Goal: Information Seeking & Learning: Learn about a topic

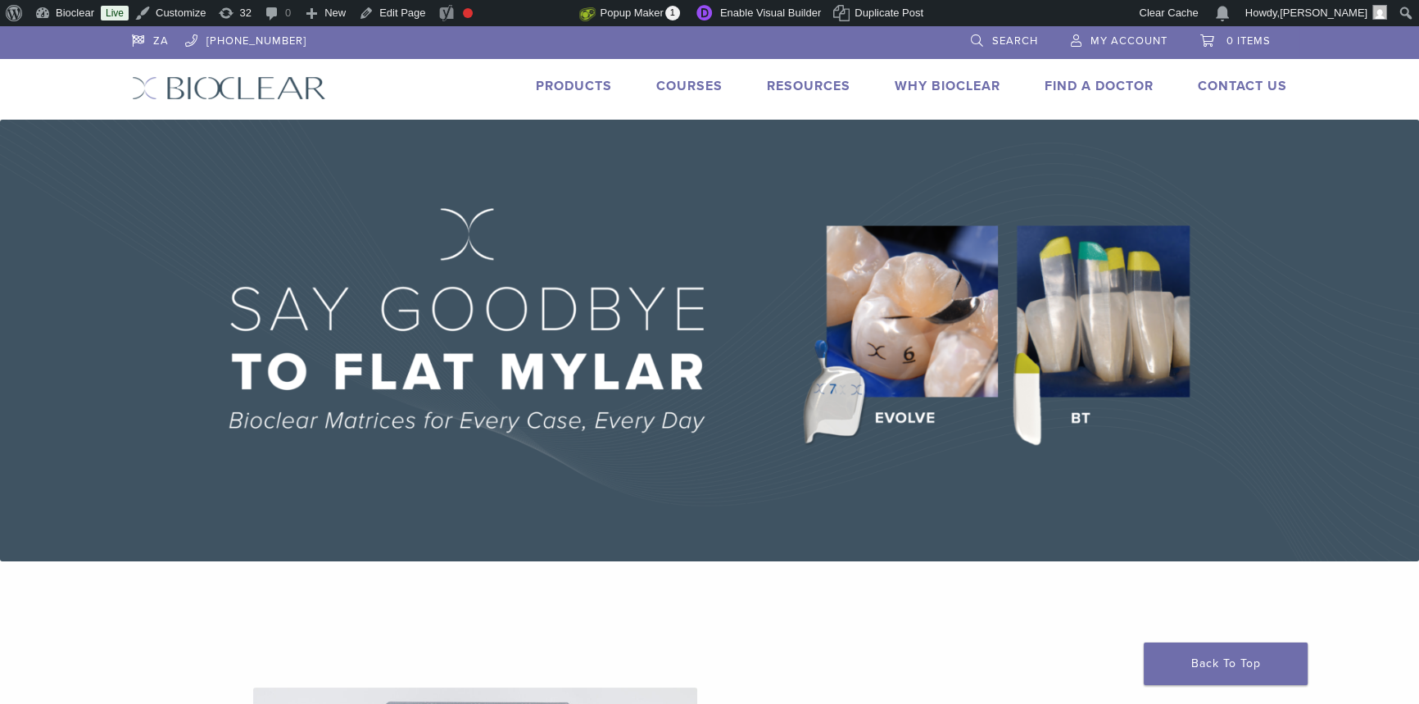
click at [577, 79] on link "Products" at bounding box center [574, 86] width 76 height 16
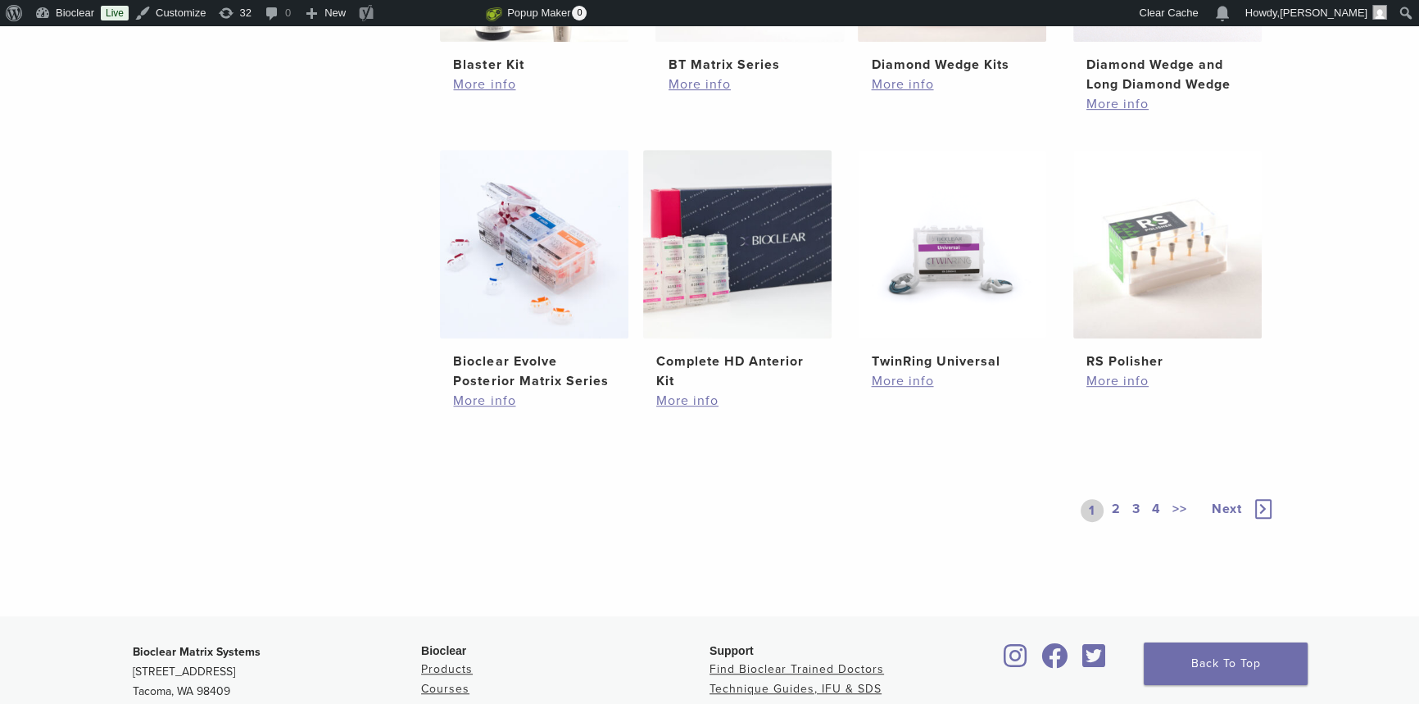
scroll to position [1266, 0]
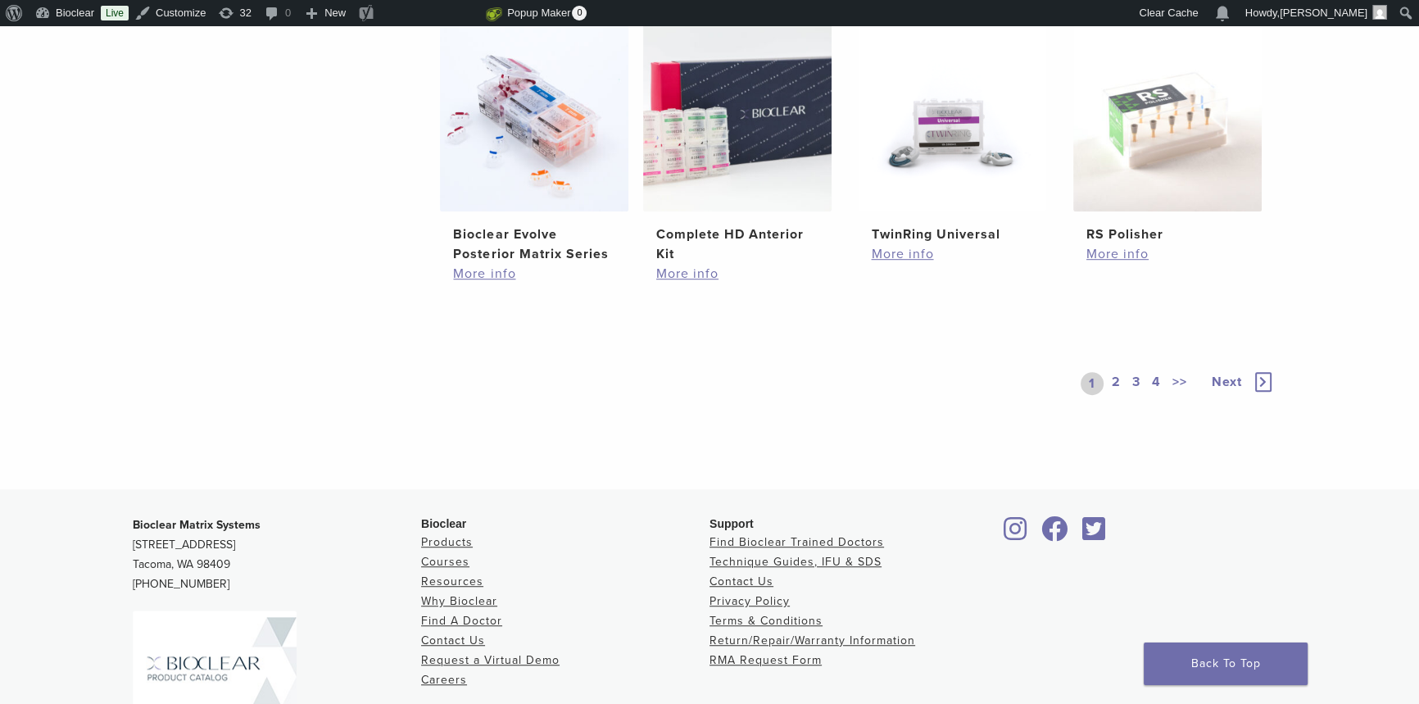
click at [1152, 384] on link "4" at bounding box center [1157, 383] width 16 height 23
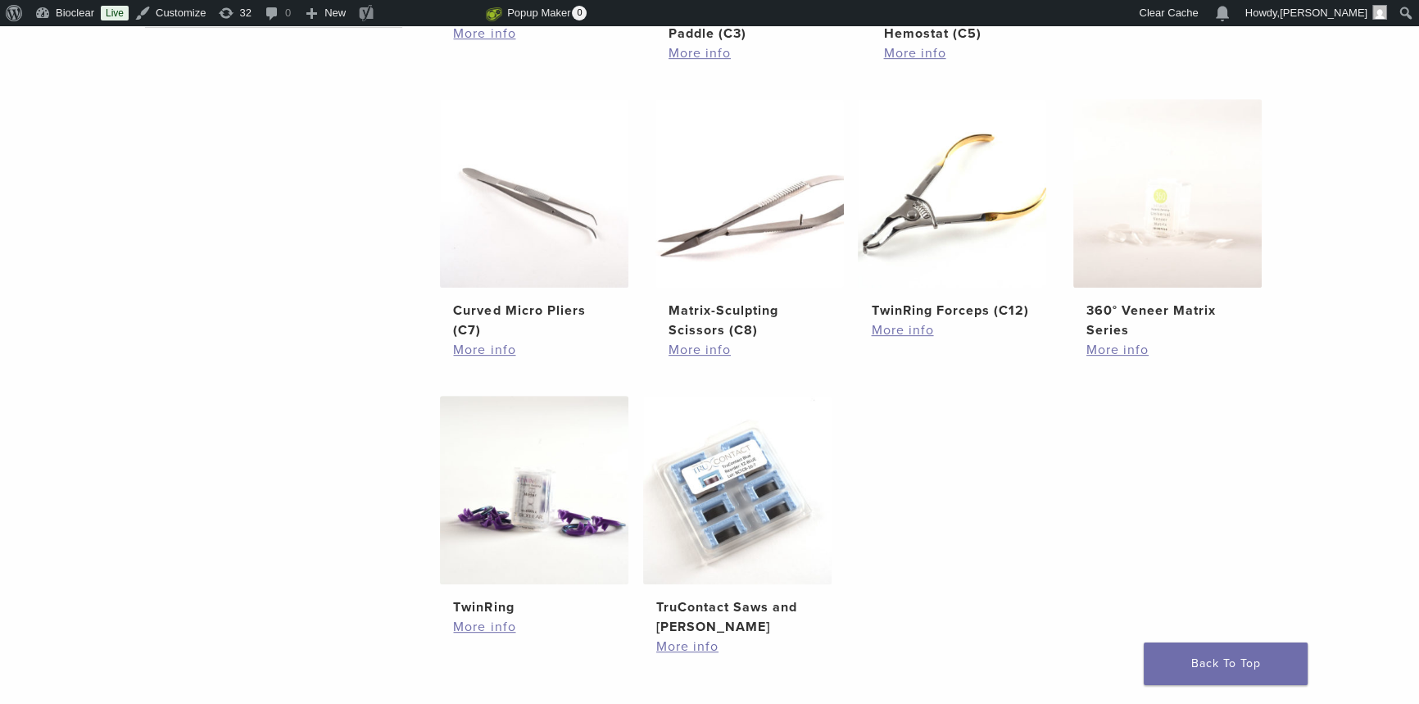
scroll to position [1341, 0]
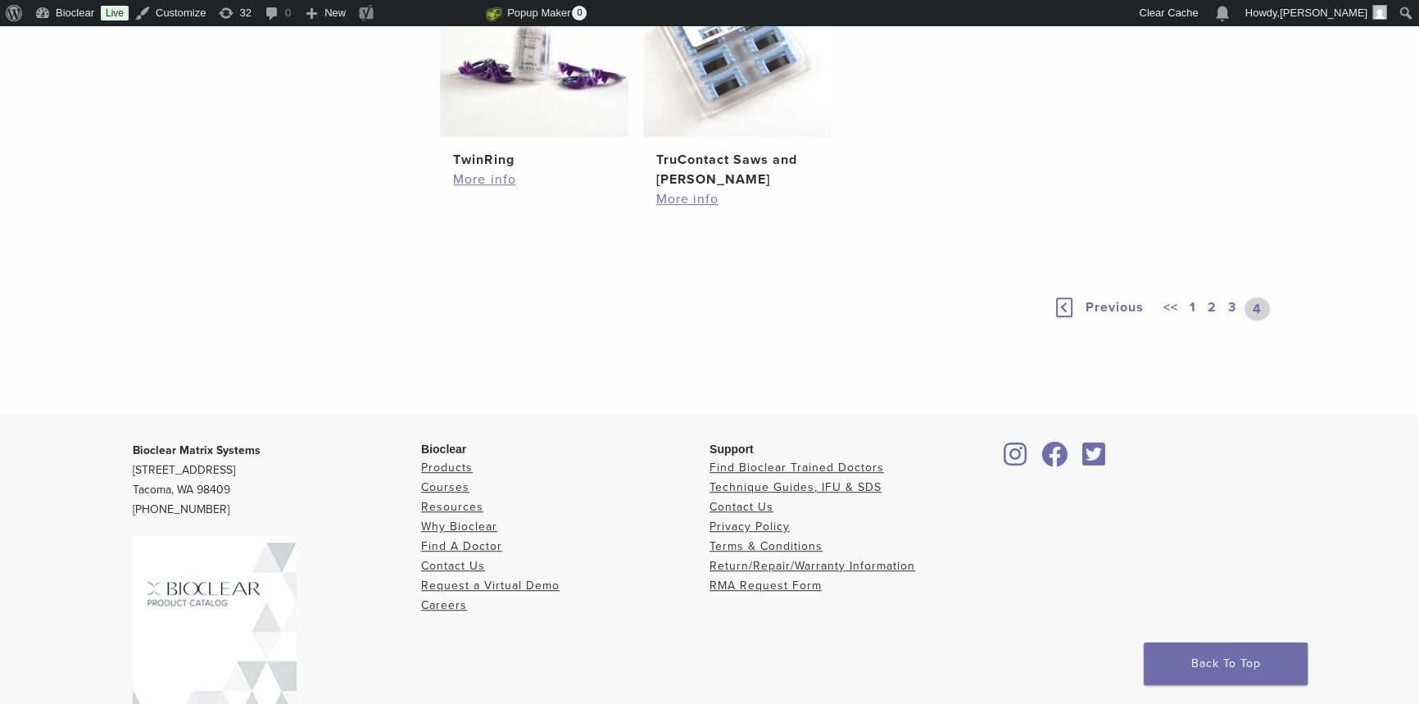
click at [1233, 309] on link "3" at bounding box center [1232, 309] width 15 height 23
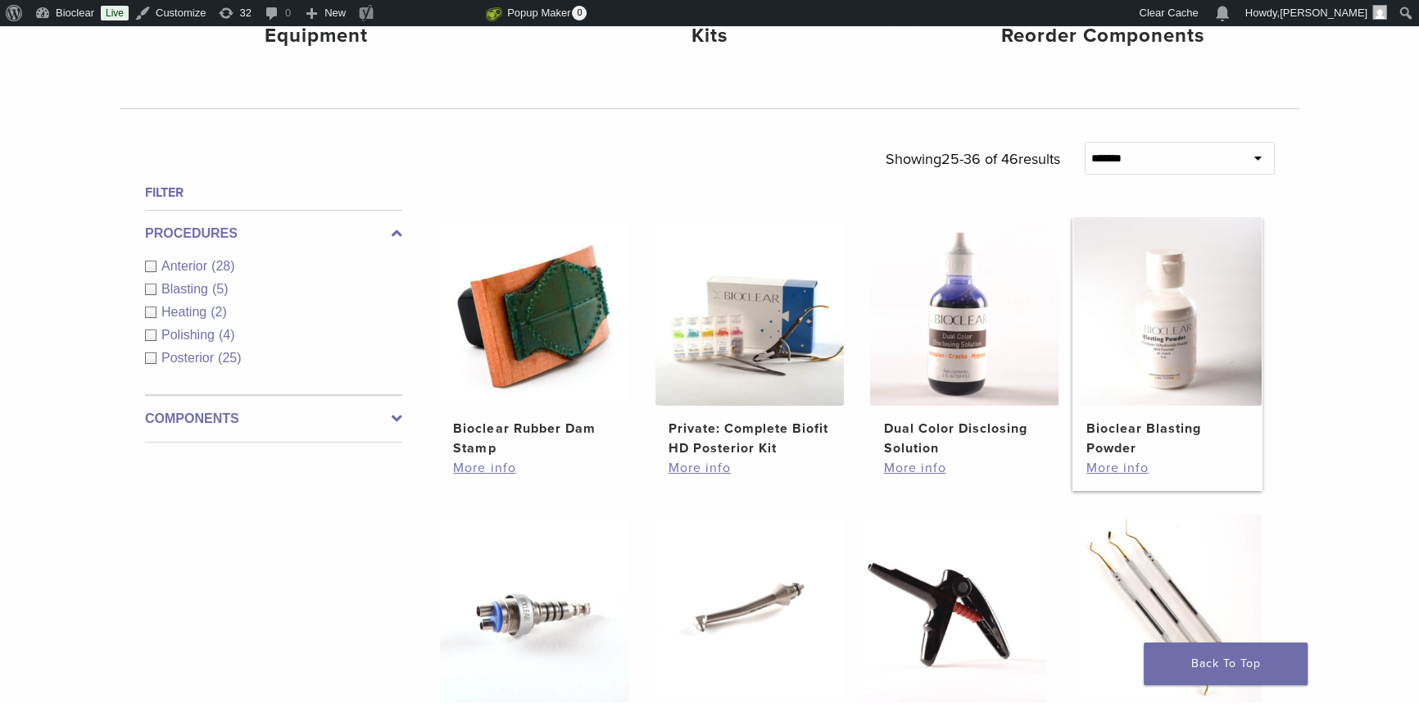
scroll to position [623, 0]
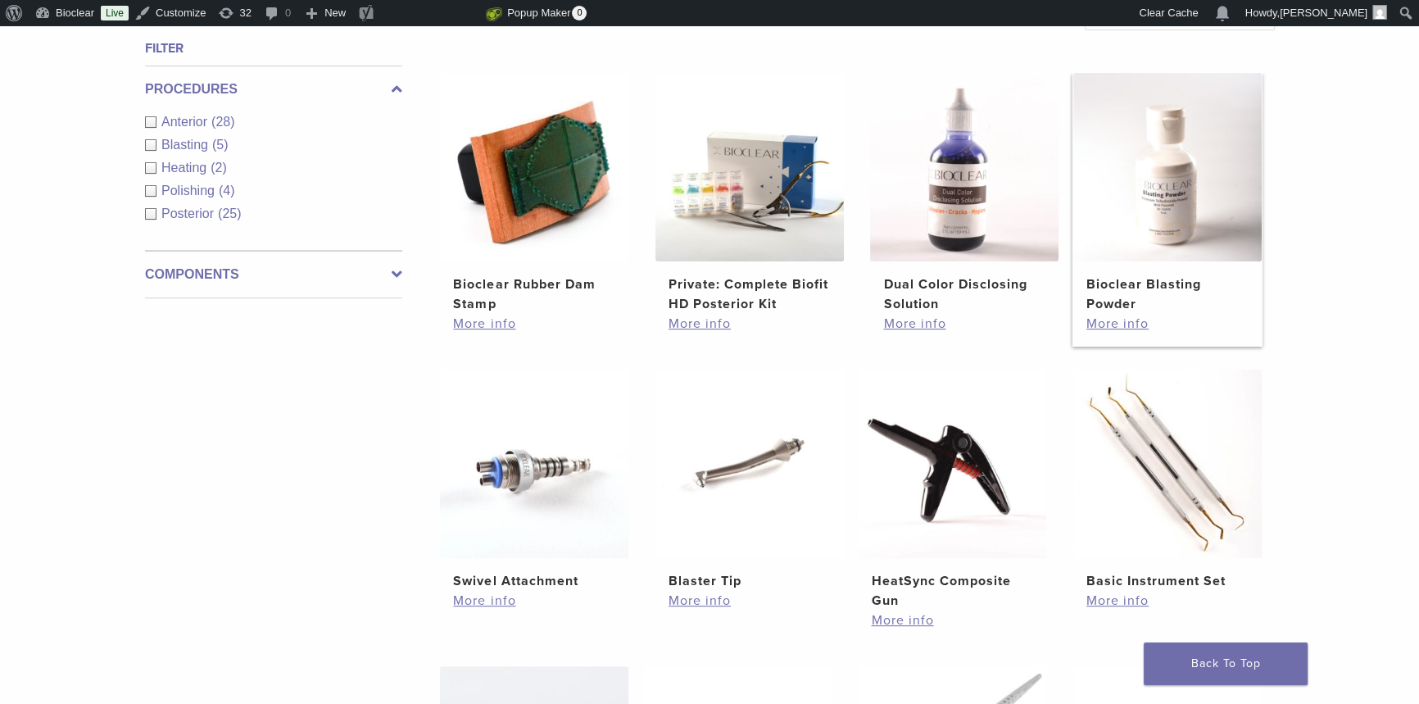
click at [1151, 284] on h2 "Bioclear Blasting Powder" at bounding box center [1168, 294] width 162 height 39
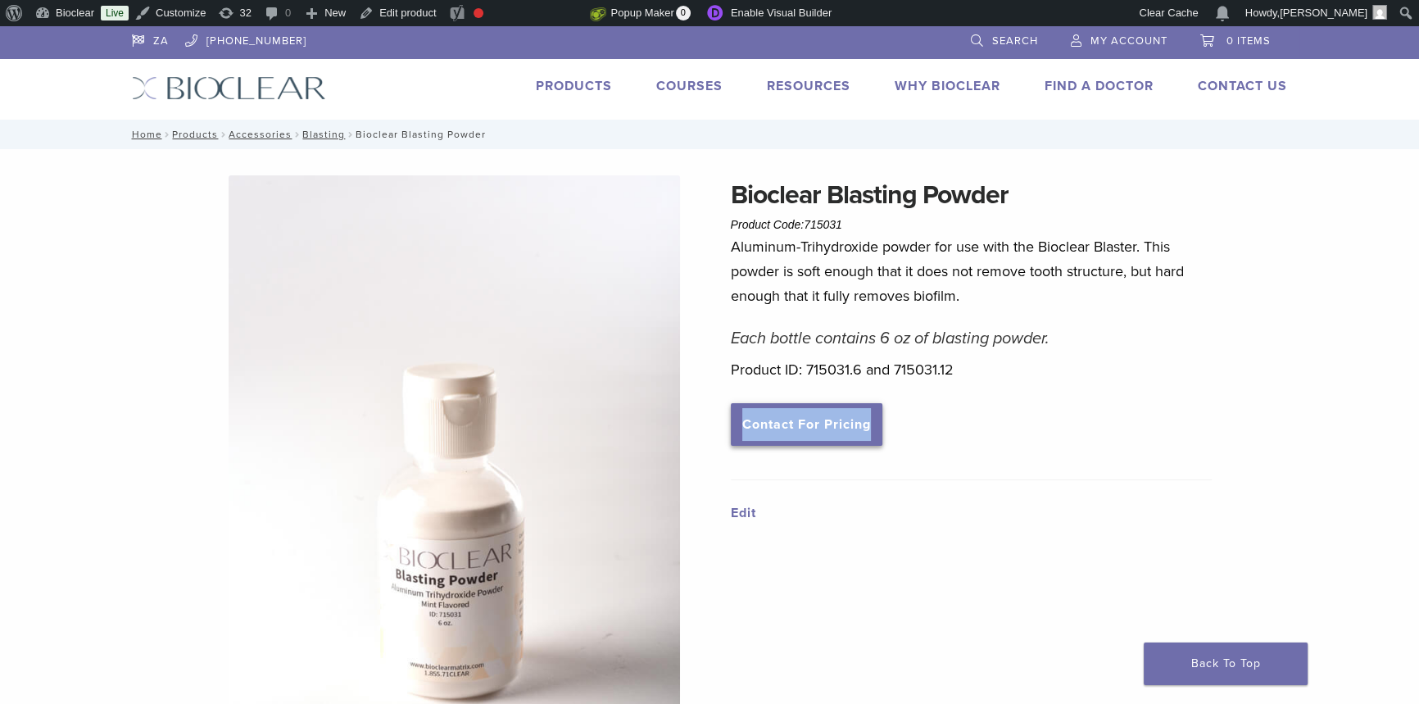
drag, startPoint x: 927, startPoint y: 414, endPoint x: 863, endPoint y: 414, distance: 63.9
click at [731, 427] on div "Bioclear Blasting Powder Product Code: 715031 $ 18.52 – $ 31.75 Price range: $1…" at bounding box center [972, 538] width 482 height 726
click at [1102, 421] on div "Bioclear Blasting Powder Product Code: 715031 $ 18.52 – $ 31.75 Price range: $1…" at bounding box center [972, 538] width 482 height 726
click at [806, 417] on link "Contact For Pricing" at bounding box center [807, 424] width 152 height 43
click at [564, 91] on link "Products" at bounding box center [574, 86] width 76 height 16
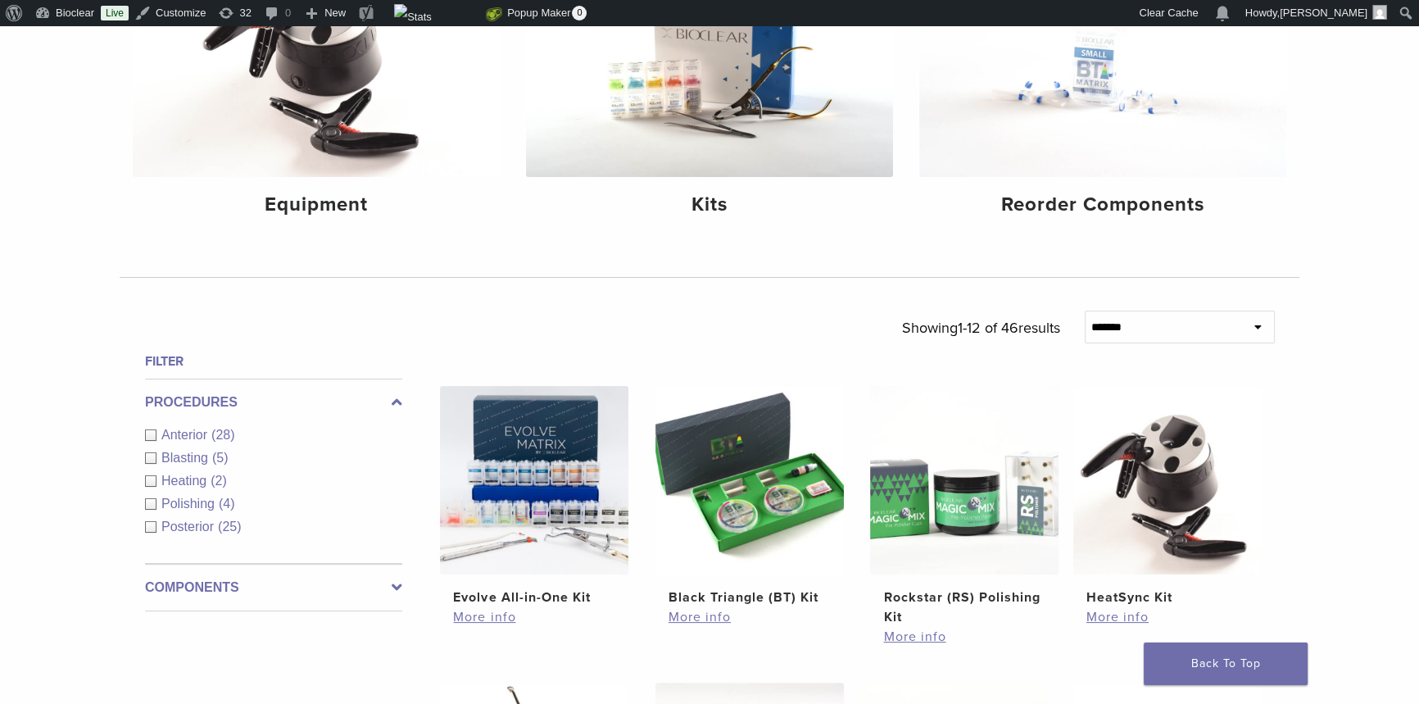
scroll to position [596, 0]
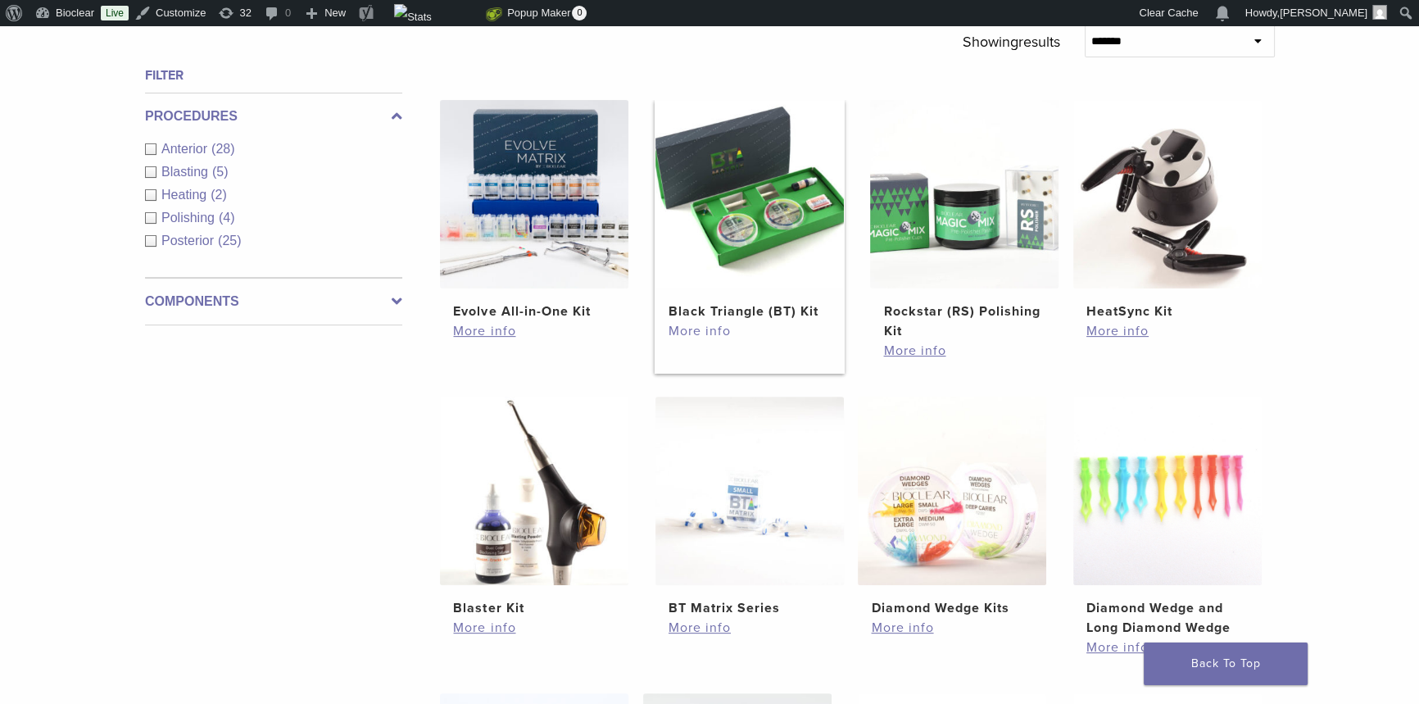
click at [704, 321] on link "More info" at bounding box center [750, 331] width 162 height 20
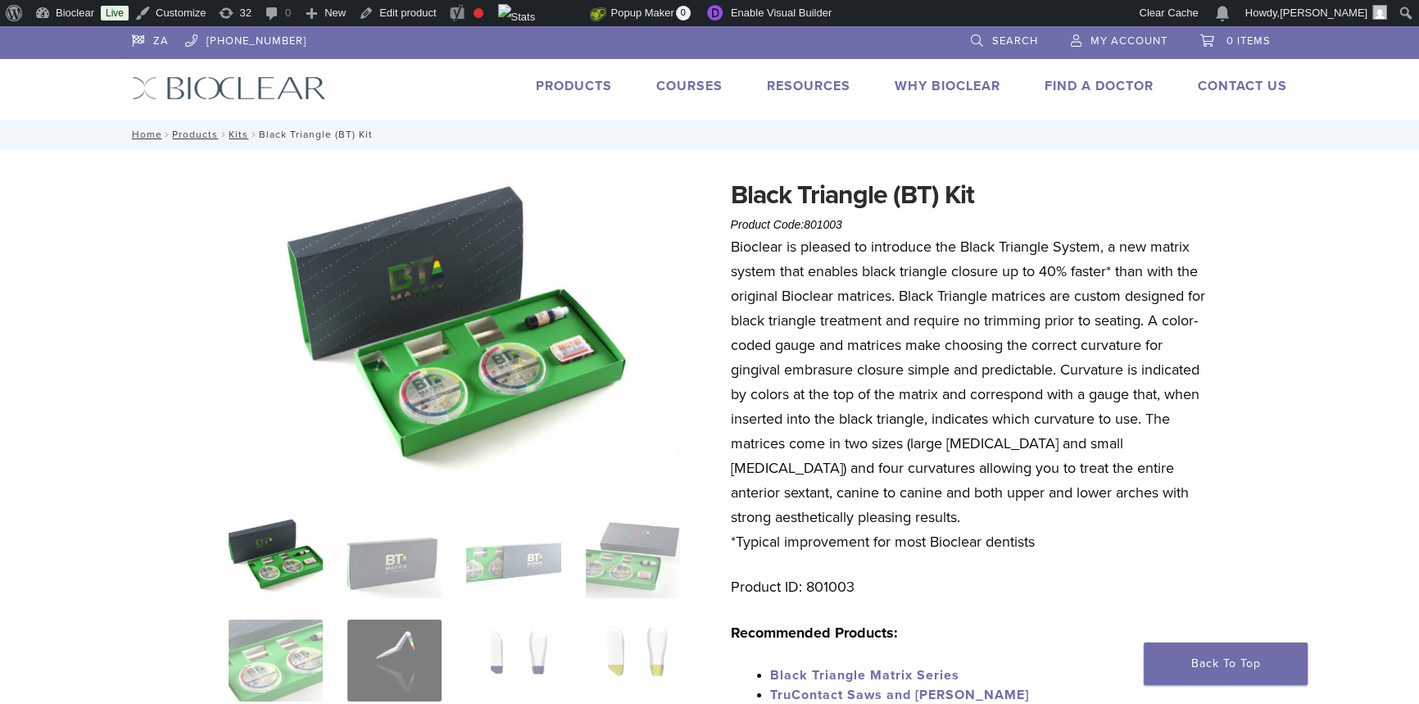
click at [556, 84] on link "Products" at bounding box center [574, 86] width 76 height 16
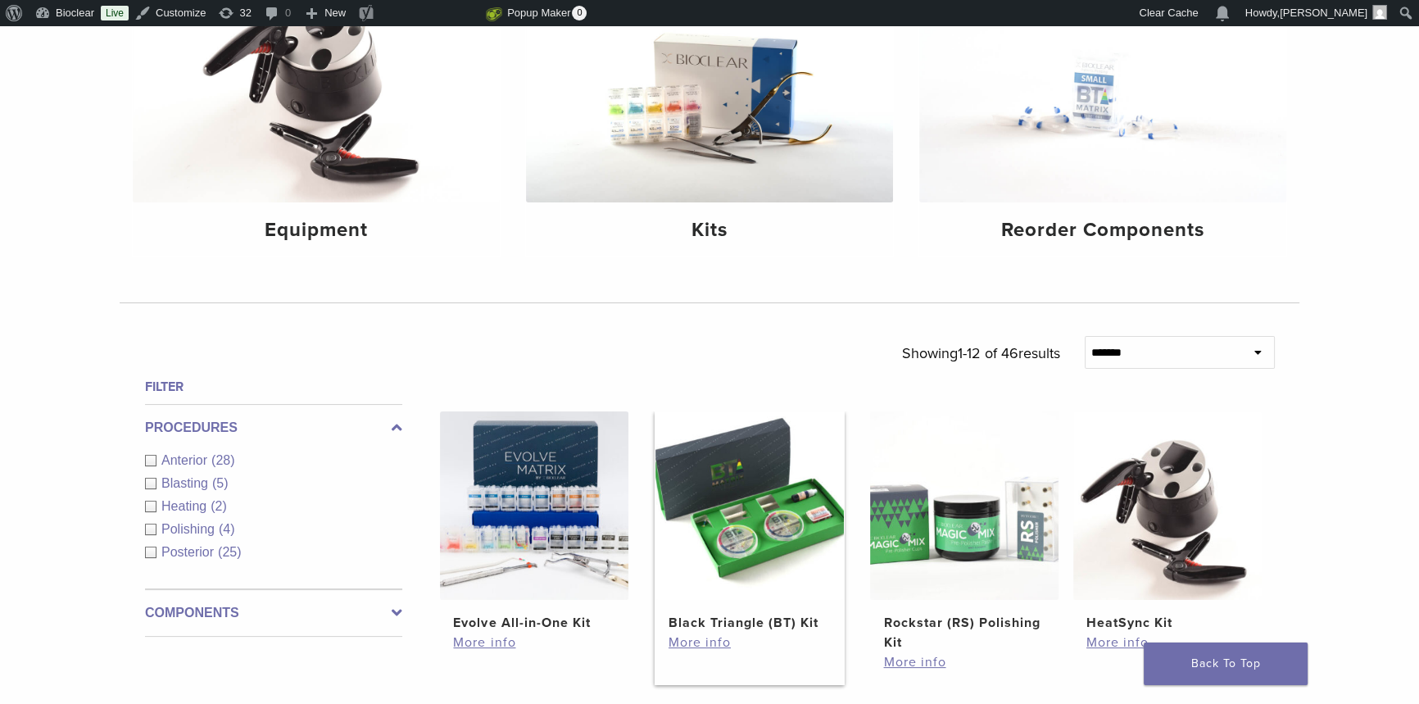
scroll to position [447, 0]
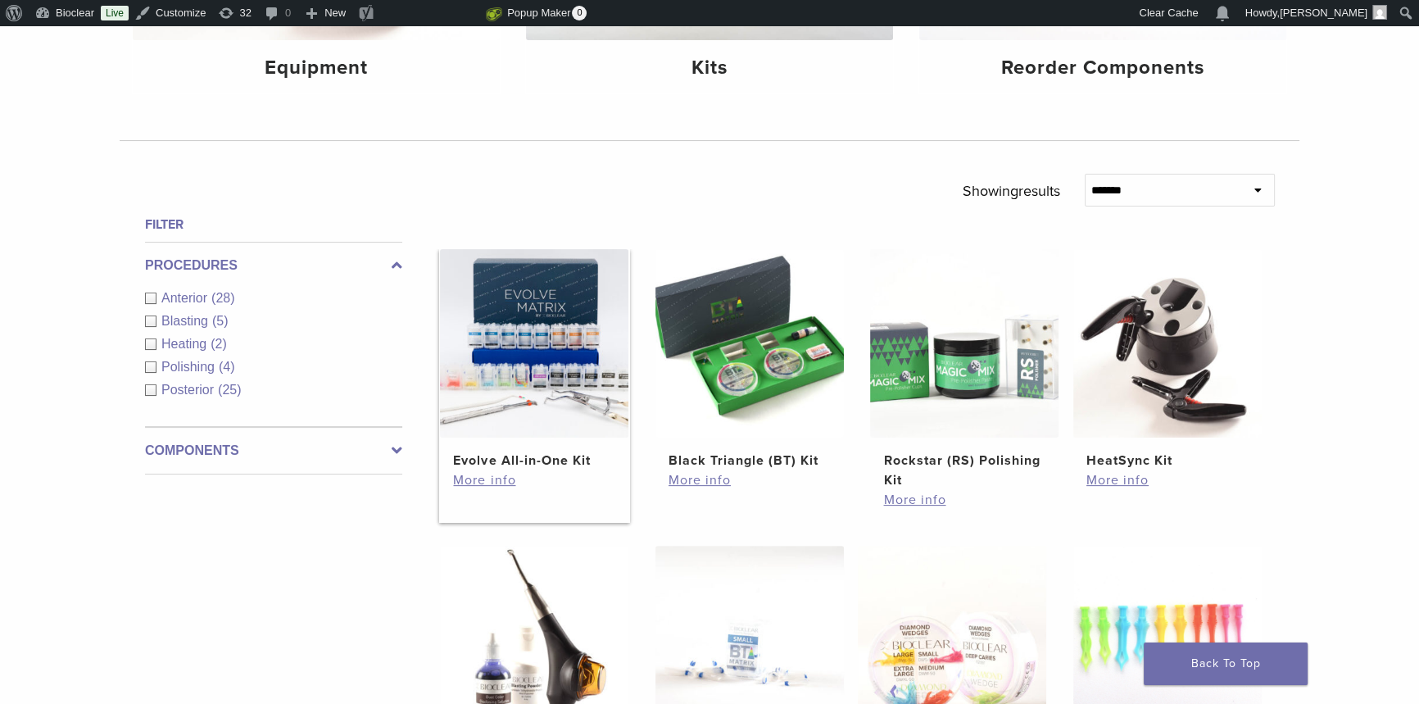
click at [569, 468] on h2 "Evolve All-in-One Kit" at bounding box center [534, 461] width 162 height 20
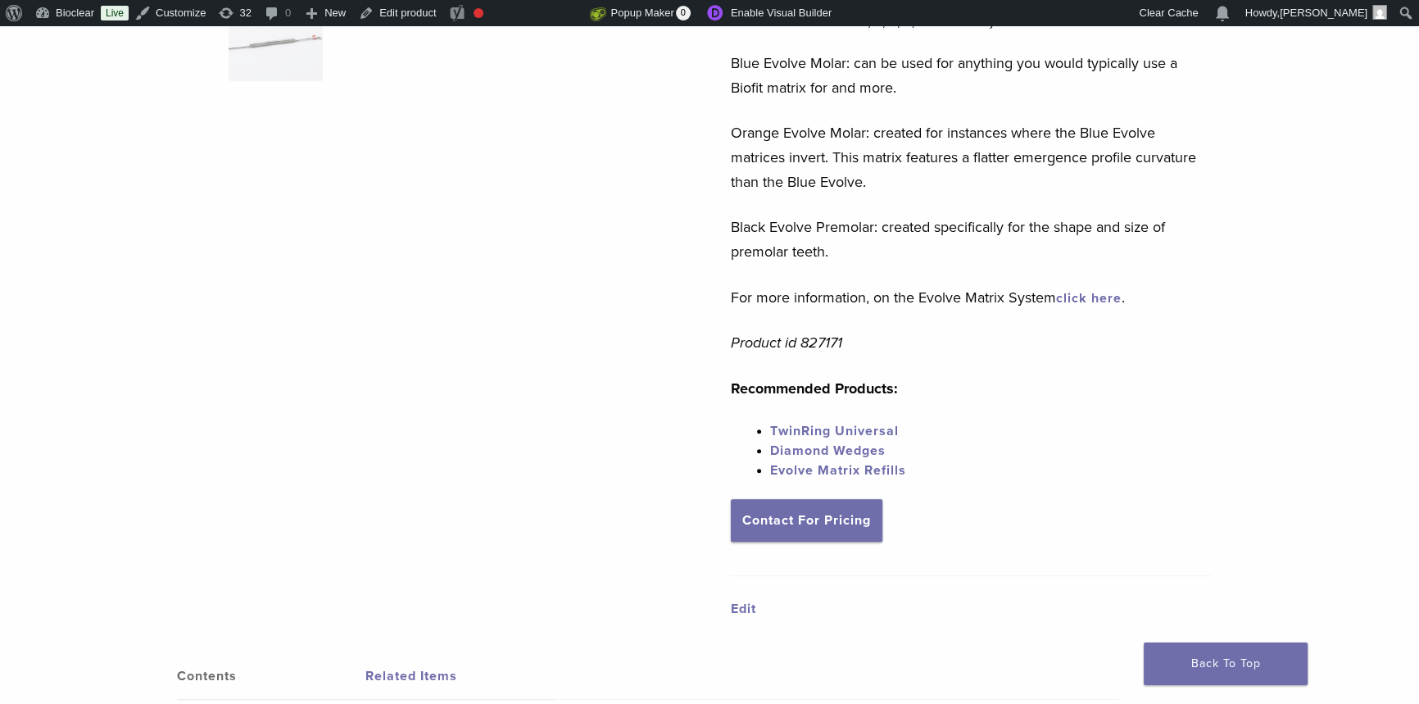
scroll to position [670, 0]
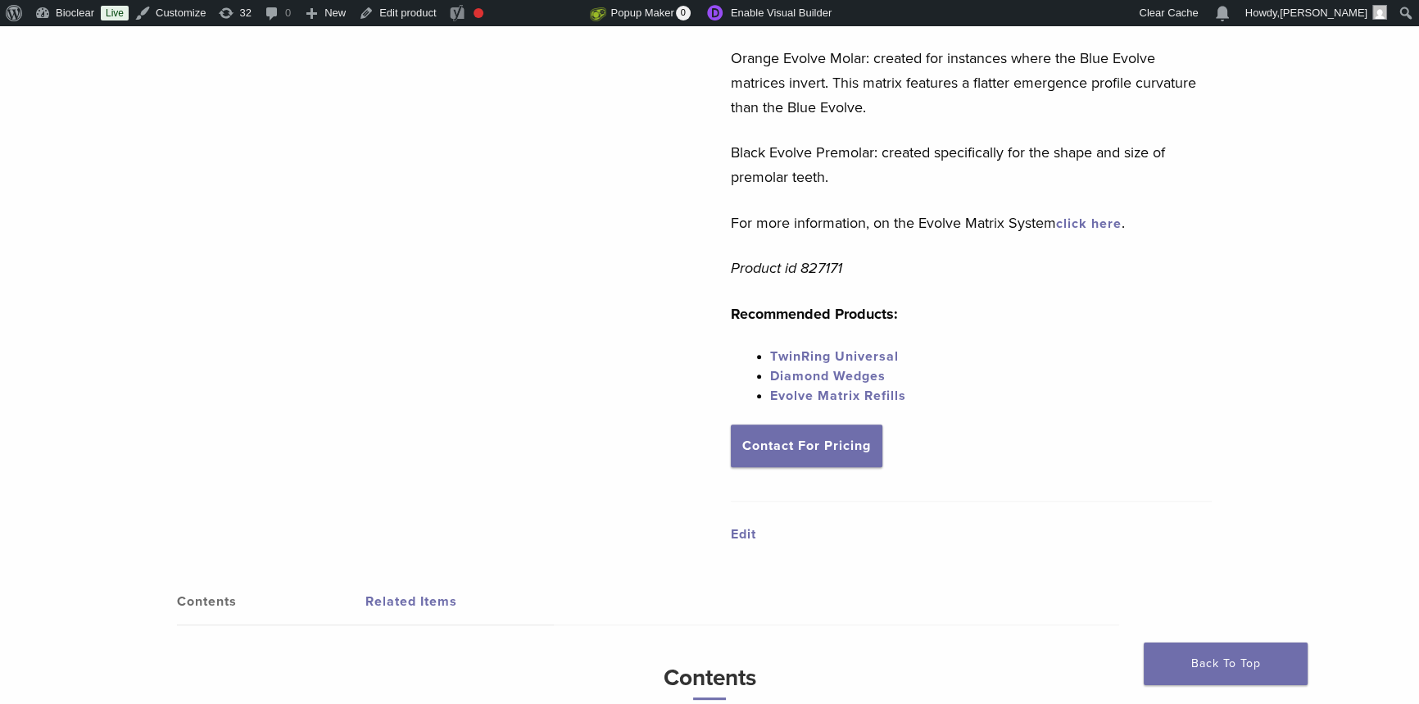
click at [1103, 226] on link "click here" at bounding box center [1089, 224] width 66 height 16
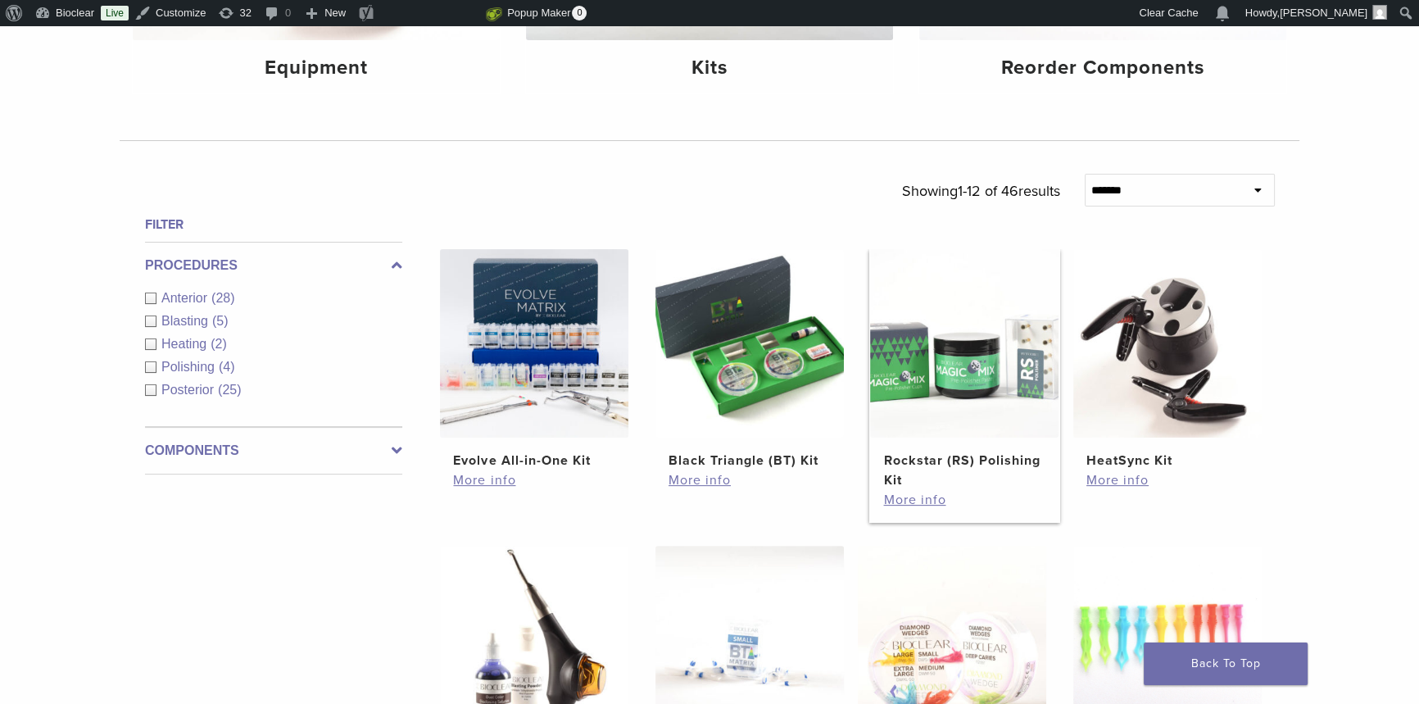
scroll to position [893, 0]
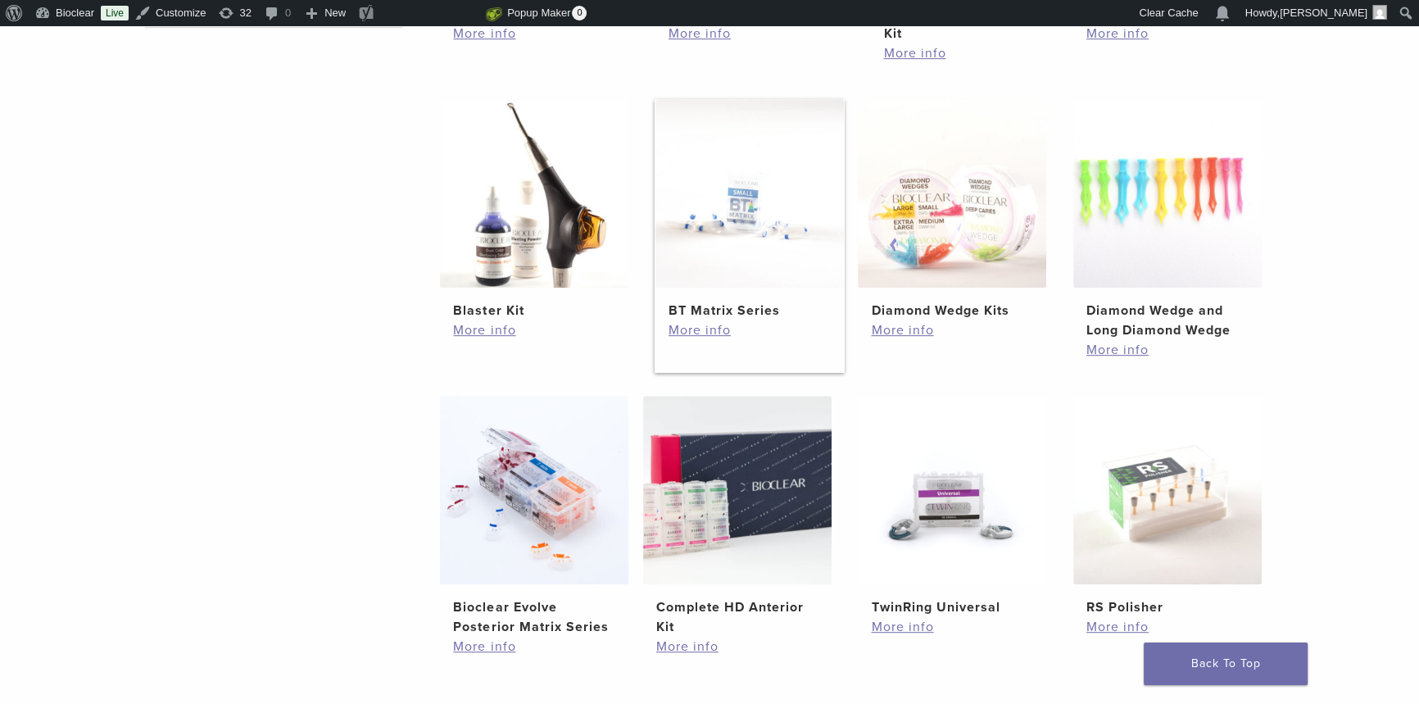
click at [776, 310] on h2 "BT Matrix Series" at bounding box center [750, 311] width 162 height 20
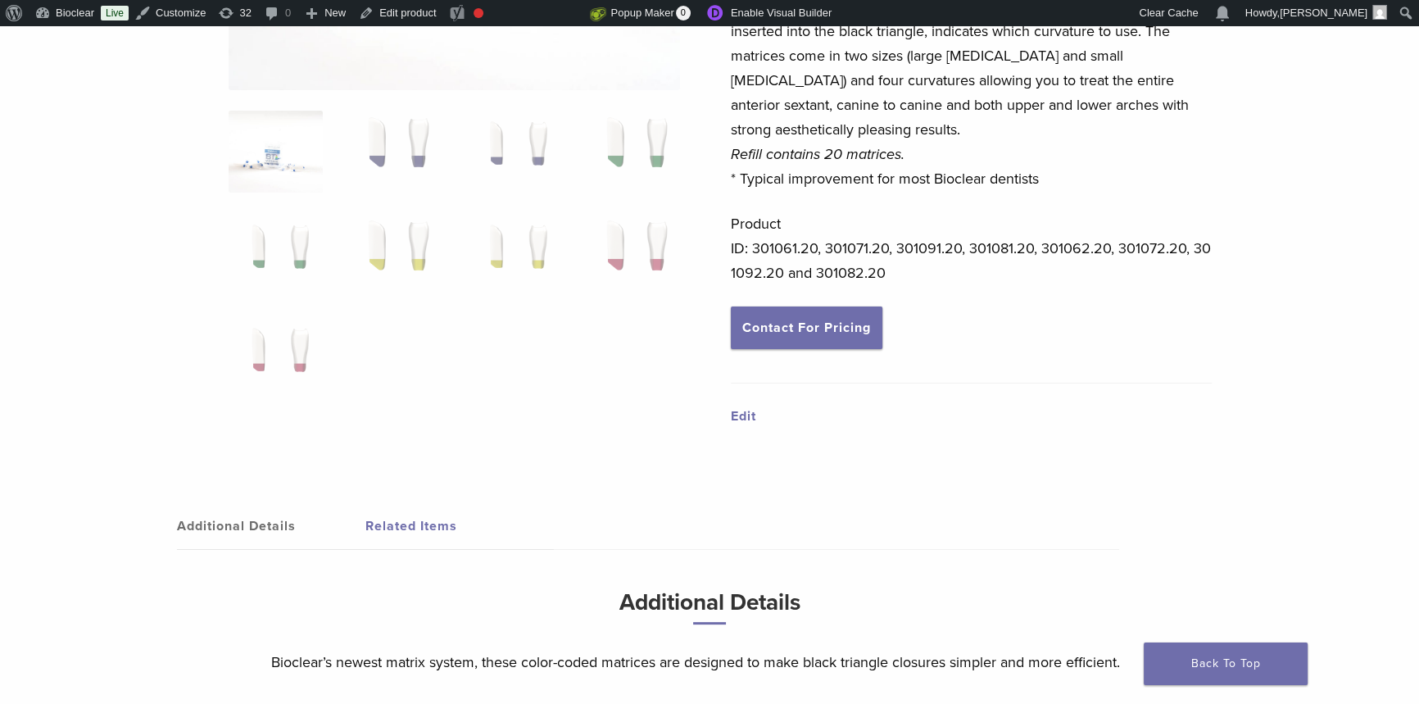
scroll to position [74, 0]
